Goal: Task Accomplishment & Management: Use online tool/utility

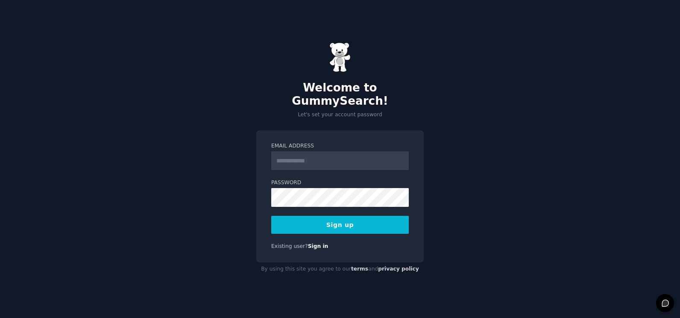
click at [325, 157] on input "Email Address" at bounding box center [339, 160] width 137 height 19
type input "**********"
click at [339, 221] on button "Sign up" at bounding box center [339, 225] width 137 height 18
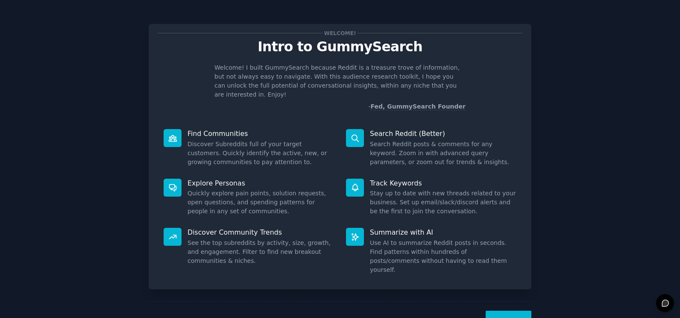
click at [510, 310] on button "Next" at bounding box center [508, 320] width 46 height 21
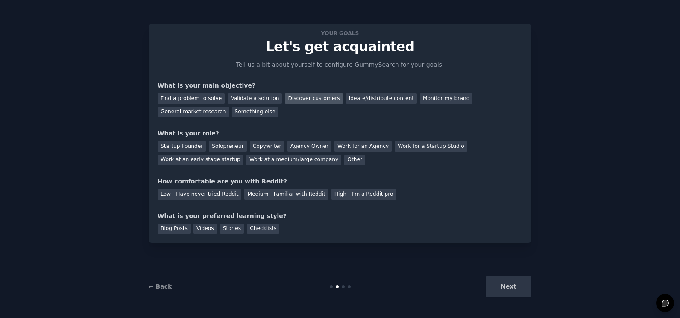
click at [299, 94] on div "Discover customers" at bounding box center [314, 98] width 58 height 11
click at [344, 158] on div "Other" at bounding box center [354, 160] width 21 height 11
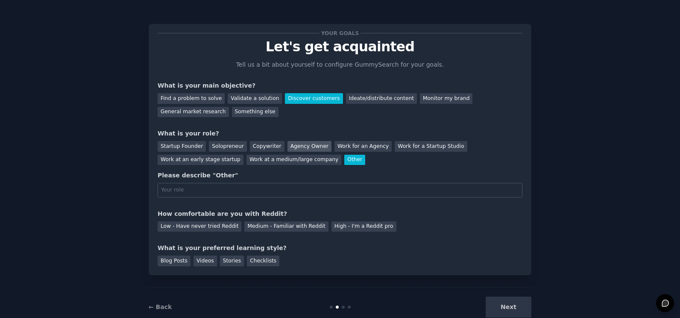
click at [287, 144] on div "Agency Owner" at bounding box center [309, 146] width 44 height 11
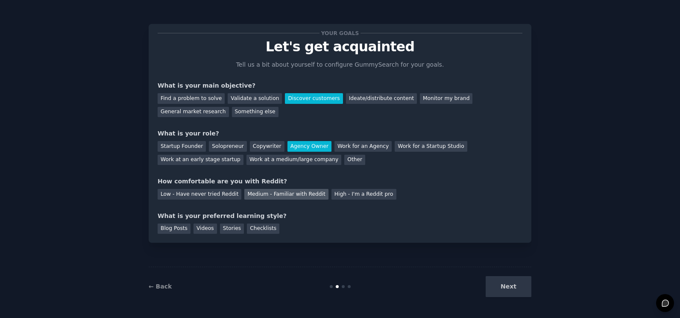
click at [296, 195] on div "Medium - Familiar with Reddit" at bounding box center [286, 194] width 84 height 11
click at [178, 229] on div "Blog Posts" at bounding box center [174, 228] width 33 height 11
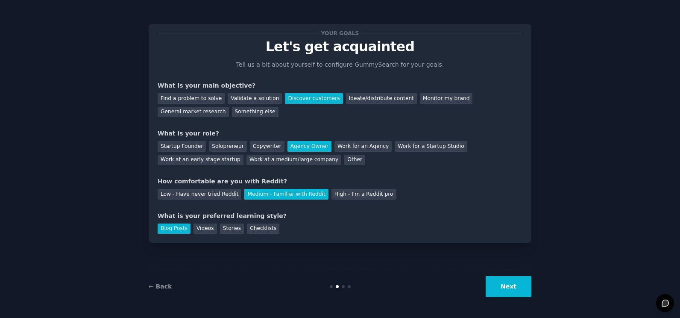
click at [507, 287] on button "Next" at bounding box center [508, 286] width 46 height 21
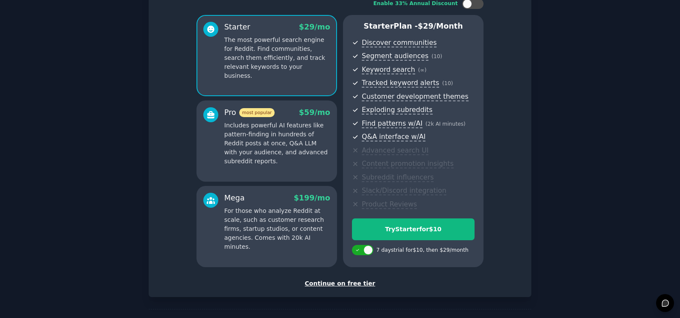
scroll to position [92, 0]
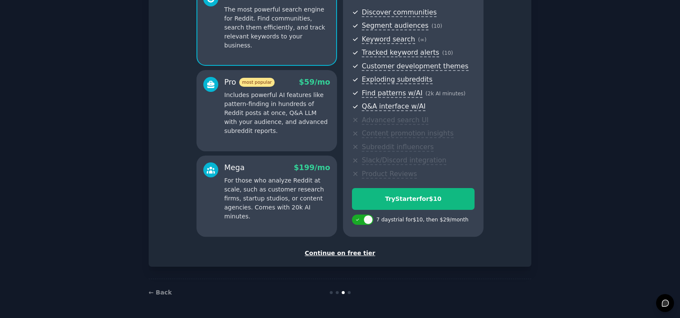
click at [352, 254] on div "Continue on free tier" at bounding box center [340, 252] width 365 height 9
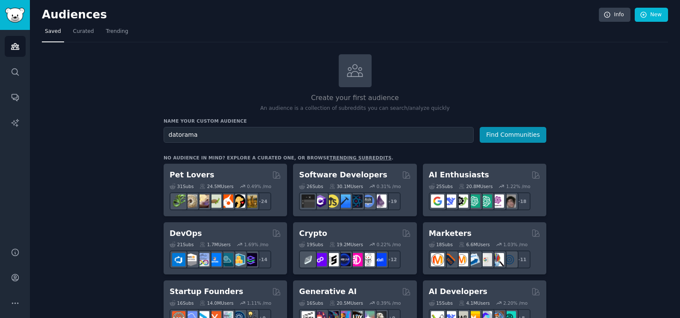
type input "datorama"
click at [479, 127] on button "Find Communities" at bounding box center [512, 135] width 67 height 16
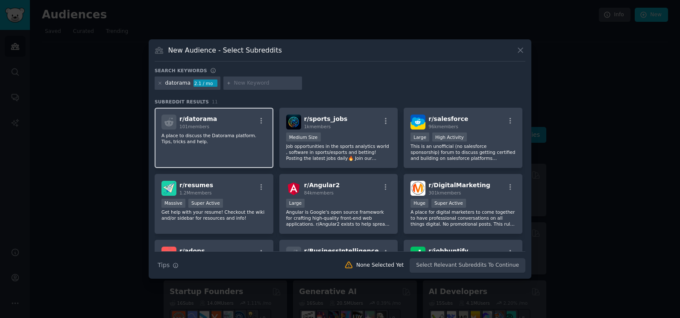
click at [229, 134] on p "A place to discuss the Datorama platform. Tips, tricks and help." at bounding box center [213, 138] width 105 height 12
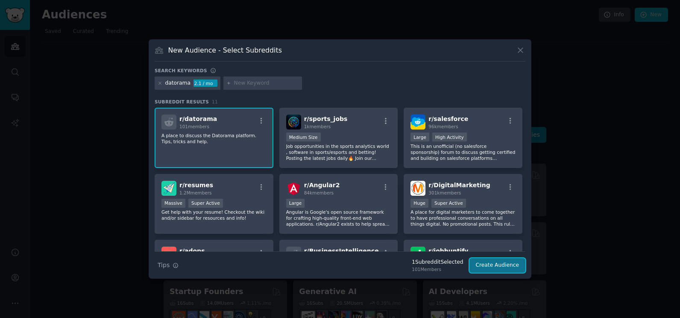
click at [502, 265] on button "Create Audience" at bounding box center [497, 265] width 56 height 15
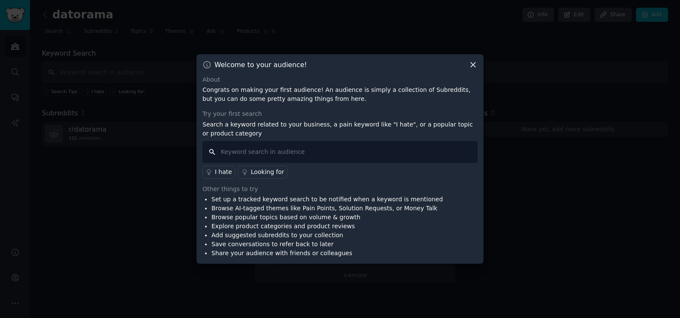
click at [374, 151] on input "text" at bounding box center [339, 152] width 275 height 22
type input "help"
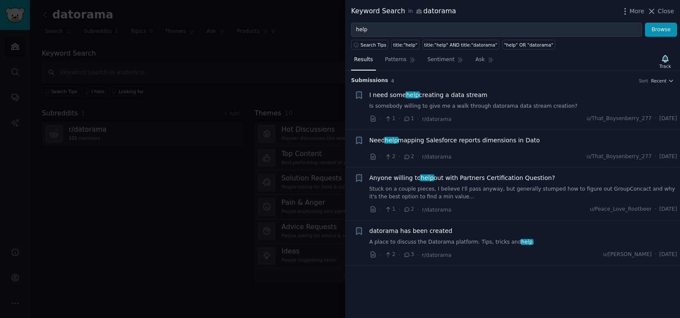
click at [468, 93] on span "I need some help creating a data stream" at bounding box center [428, 94] width 118 height 9
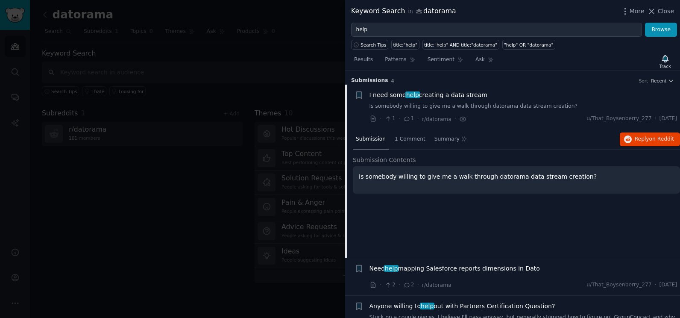
scroll to position [14, 0]
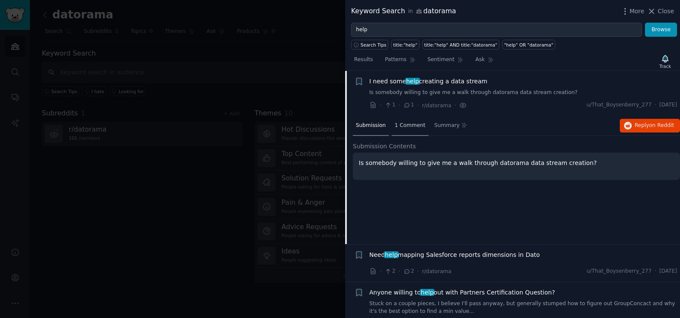
click at [407, 123] on span "1 Comment" at bounding box center [409, 126] width 31 height 8
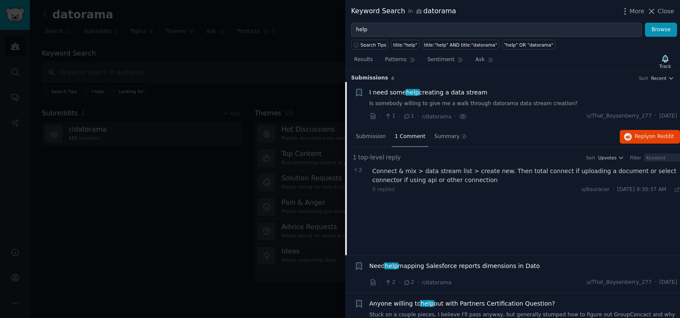
scroll to position [0, 0]
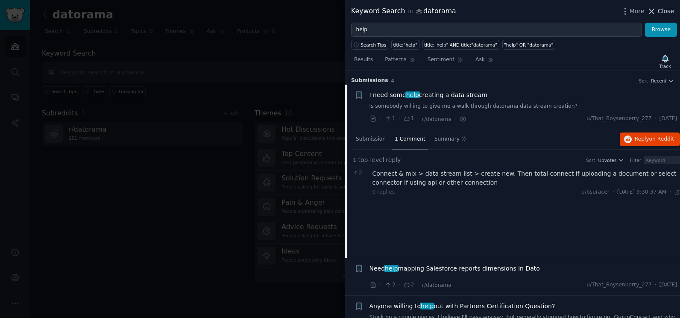
click at [660, 12] on span "Close" at bounding box center [665, 11] width 16 height 9
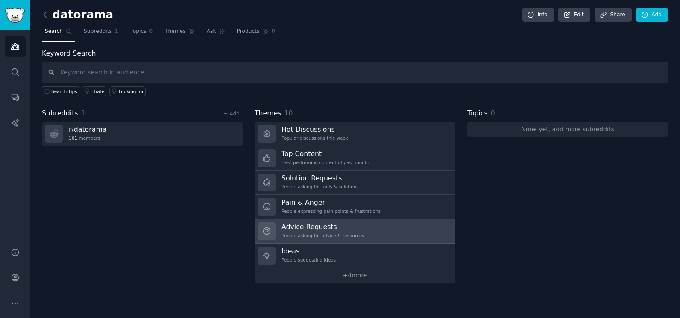
click at [342, 230] on h3 "Advice Requests" at bounding box center [322, 226] width 83 height 9
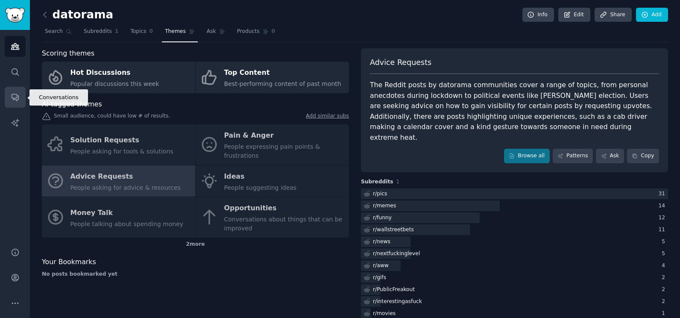
click at [18, 92] on link "Conversations" at bounding box center [15, 97] width 21 height 21
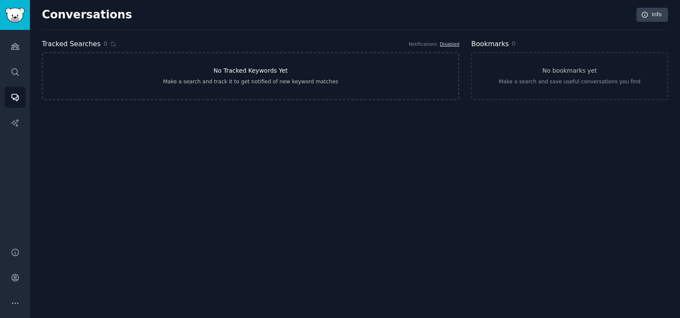
click at [224, 74] on h3 "No Tracked Keywords Yet" at bounding box center [250, 70] width 74 height 9
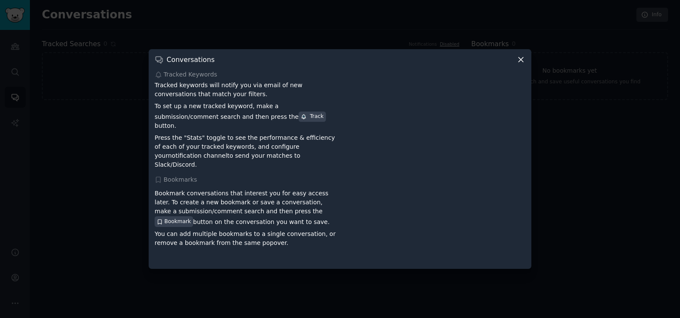
click at [524, 64] on icon at bounding box center [520, 59] width 9 height 9
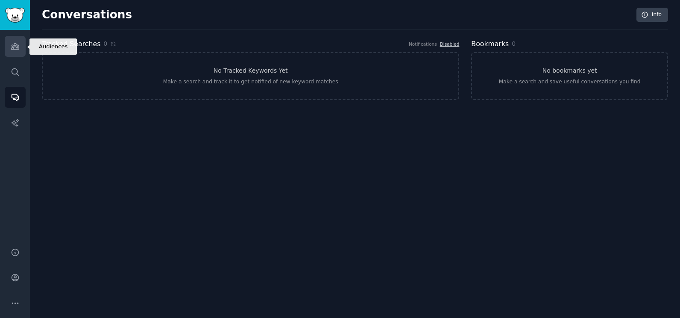
click at [20, 44] on link "Audiences" at bounding box center [15, 46] width 21 height 21
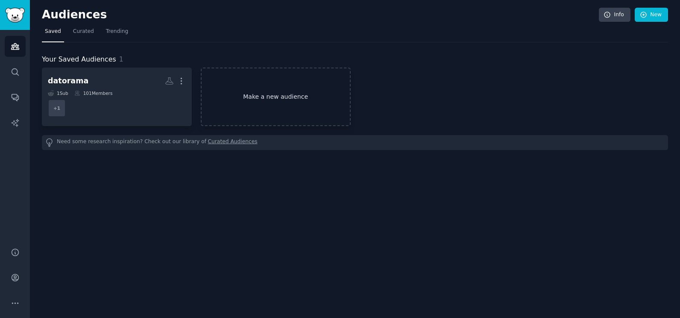
click at [261, 92] on link "Make a new audience" at bounding box center [276, 96] width 150 height 58
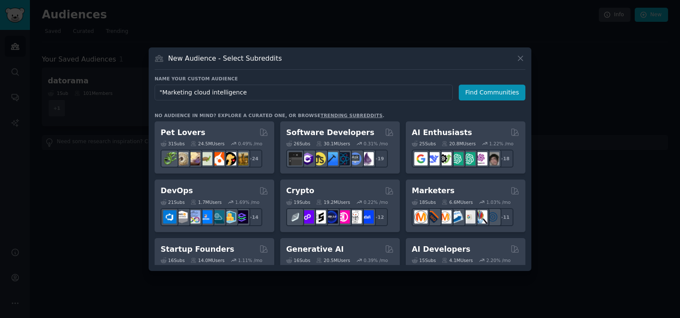
type input ""Marketing cloud intelligence""
click button "Find Communities" at bounding box center [491, 93] width 67 height 16
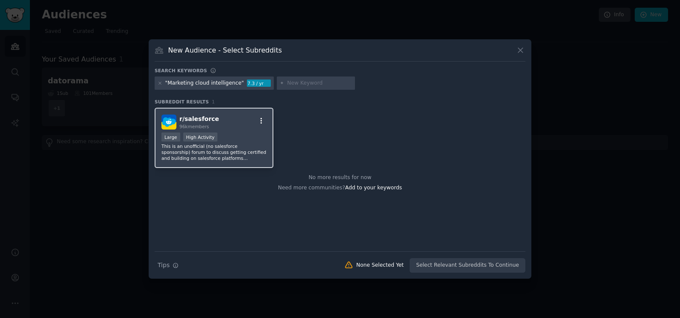
click at [263, 118] on icon "button" at bounding box center [261, 121] width 8 height 8
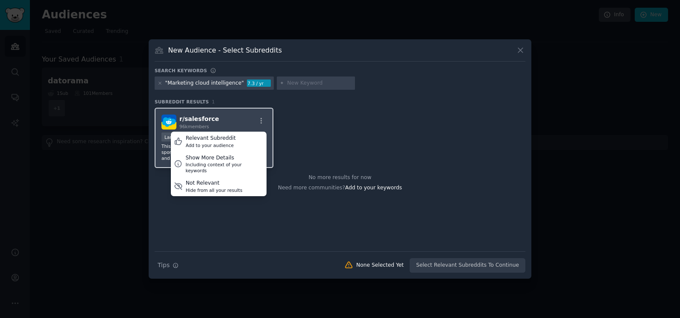
click at [203, 116] on span "r/ salesforce" at bounding box center [199, 118] width 40 height 7
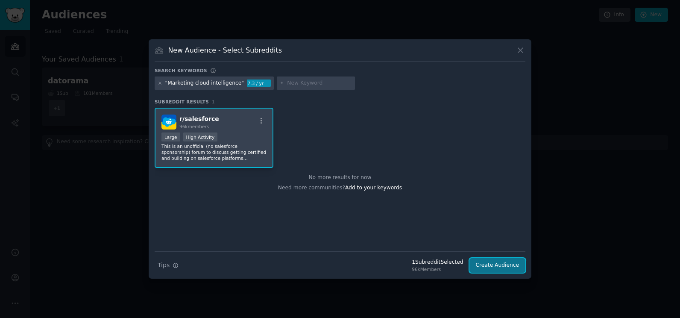
click at [512, 264] on button "Create Audience" at bounding box center [497, 265] width 56 height 15
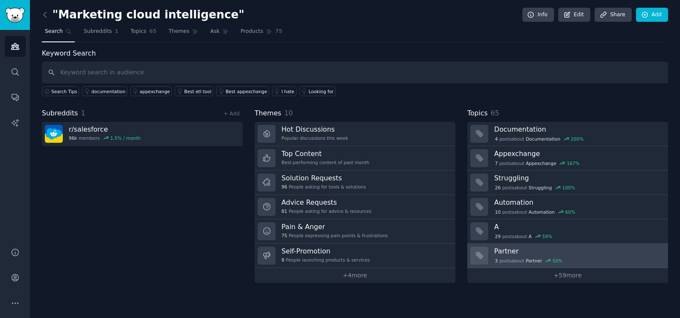
click at [522, 254] on h3 "Partner" at bounding box center [578, 250] width 168 height 9
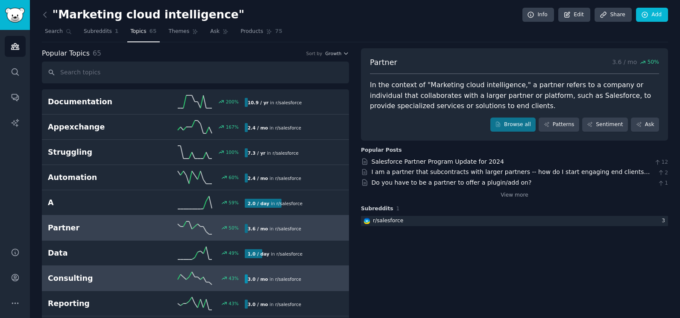
click at [204, 270] on link "Consulting 43 % 3.0 / mo in r/ salesforce" at bounding box center [195, 277] width 307 height 25
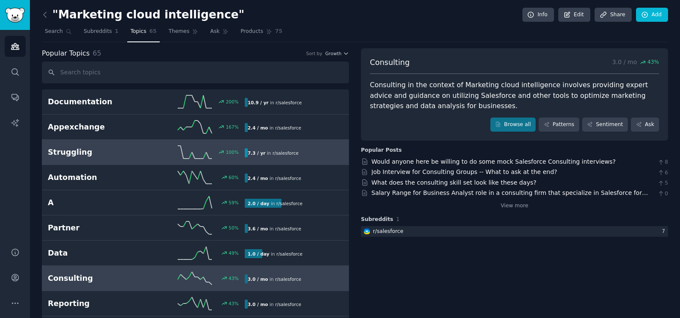
click at [165, 153] on div "100 %" at bounding box center [195, 152] width 98 height 13
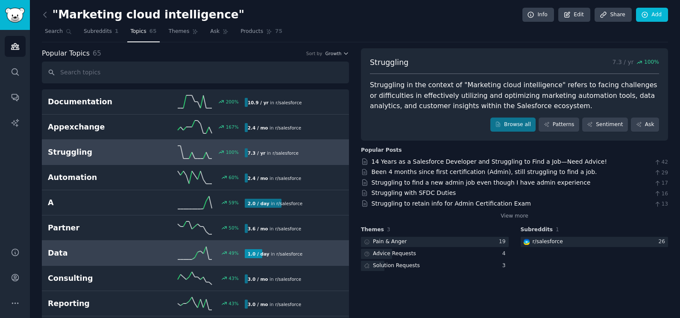
click at [159, 249] on div "49 %" at bounding box center [195, 252] width 98 height 13
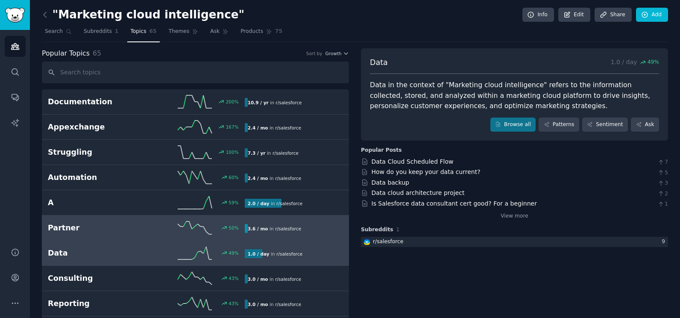
click at [155, 231] on div "50 %" at bounding box center [195, 227] width 98 height 13
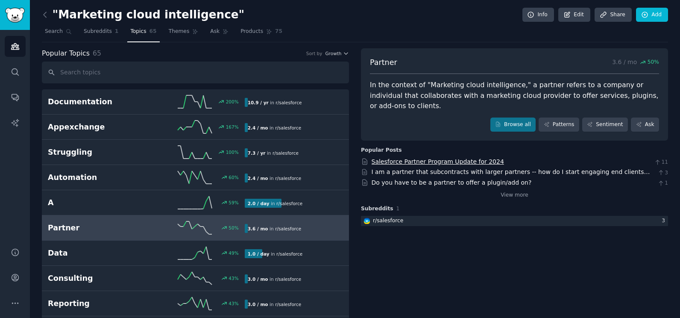
click at [413, 158] on link "Salesforce Partner Program Update for 2024" at bounding box center [437, 161] width 132 height 7
